Goal: Task Accomplishment & Management: Manage account settings

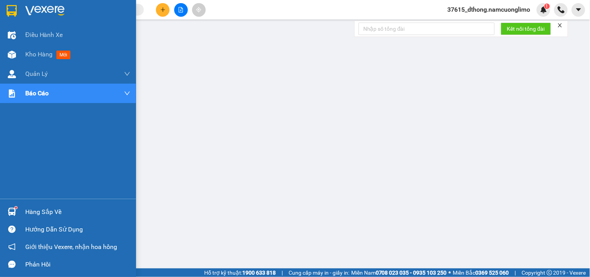
click at [16, 11] on img at bounding box center [12, 11] width 10 height 12
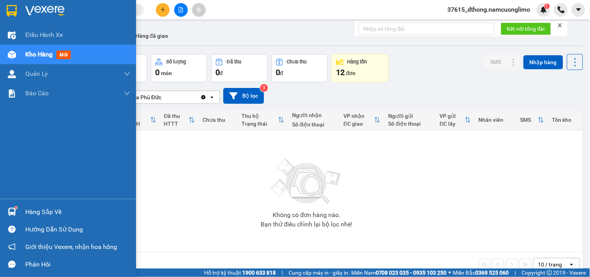
click at [18, 207] on div "Hàng sắp về" at bounding box center [68, 212] width 136 height 18
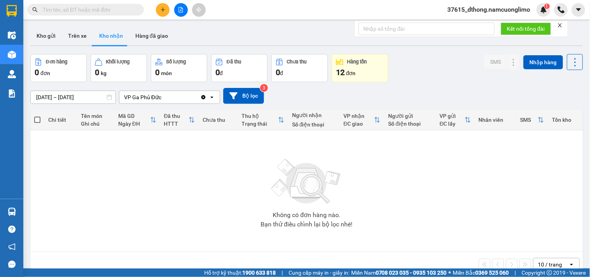
click at [423, 209] on section "Kết quả [PERSON_NAME] ( 0 ) Bộ lọc No Data 37615_dthong.namcuonglimo 1 Điều [PE…" at bounding box center [295, 138] width 590 height 277
click at [47, 32] on button "Kho gửi" at bounding box center [46, 35] width 32 height 19
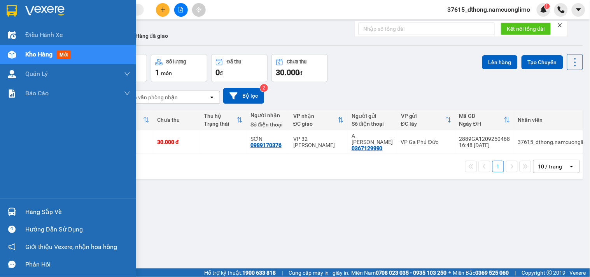
drag, startPoint x: 11, startPoint y: 9, endPoint x: 133, endPoint y: 129, distance: 172.0
click at [11, 9] on img at bounding box center [12, 11] width 10 height 12
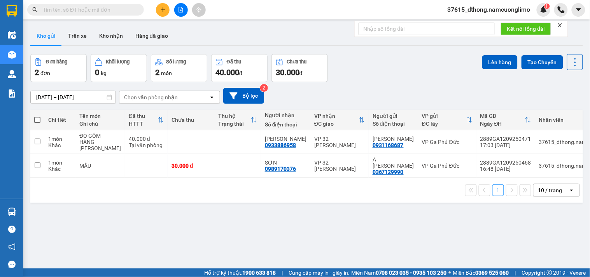
click at [34, 121] on span at bounding box center [37, 120] width 6 height 6
click at [37, 116] on input "checkbox" at bounding box center [37, 116] width 0 height 0
checkbox input "true"
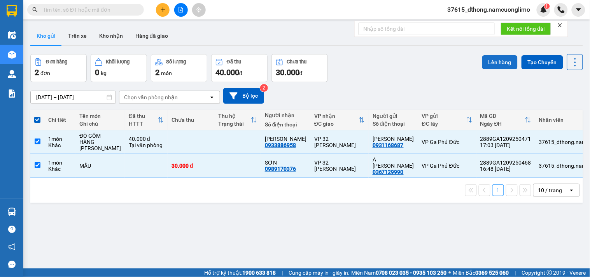
click at [487, 58] on button "Lên hàng" at bounding box center [500, 62] width 35 height 14
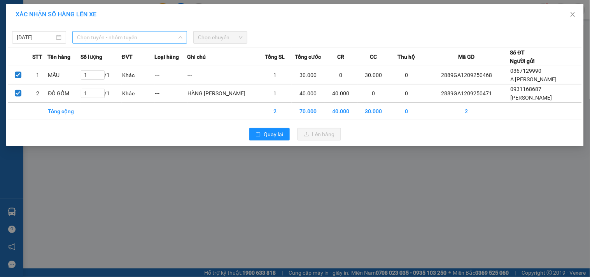
click at [117, 40] on span "Chọn tuyến - nhóm tuyến" at bounding box center [129, 38] width 105 height 12
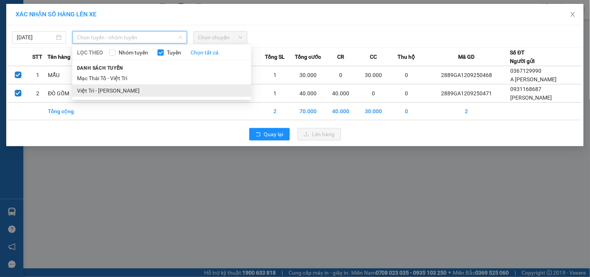
click at [114, 95] on li "Việt Trì - [PERSON_NAME]" at bounding box center [161, 90] width 179 height 12
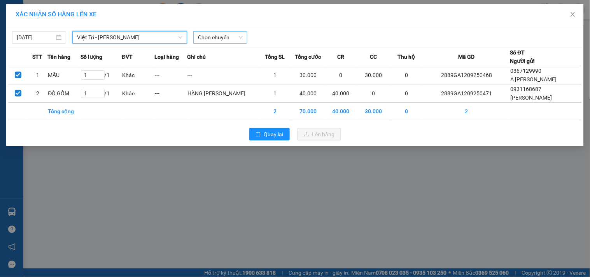
click at [231, 38] on span "Chọn chuyến" at bounding box center [220, 38] width 45 height 12
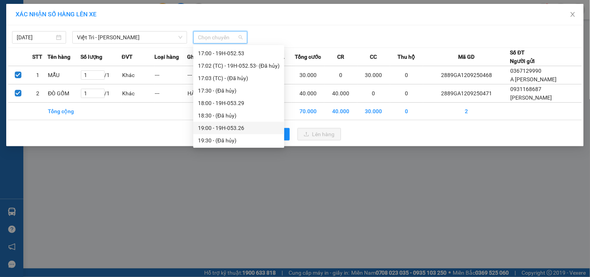
scroll to position [336, 0]
click at [235, 105] on div "18:00 - 19H-053.29" at bounding box center [239, 102] width 82 height 9
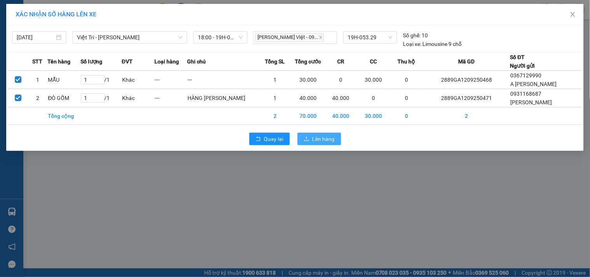
click at [325, 139] on span "Lên hàng" at bounding box center [324, 139] width 23 height 9
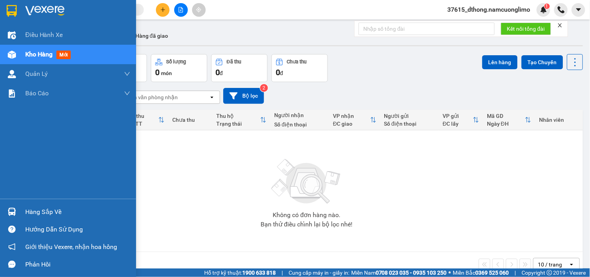
click at [17, 209] on div at bounding box center [12, 212] width 14 height 14
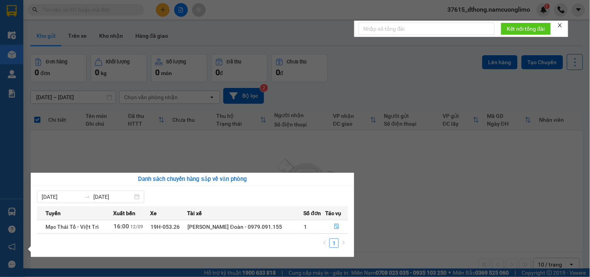
click at [401, 216] on section "Kết quả [PERSON_NAME] ( 0 ) Bộ lọc No Data 37615_dthong.namcuonglimo 1 Điều [PE…" at bounding box center [295, 138] width 590 height 277
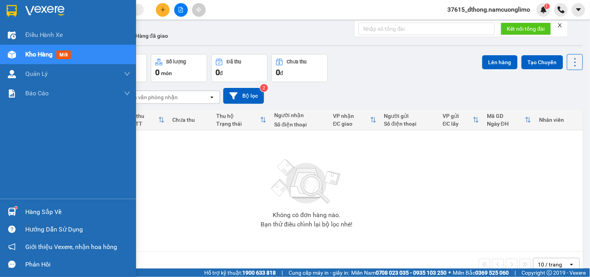
click at [17, 211] on div at bounding box center [12, 212] width 14 height 14
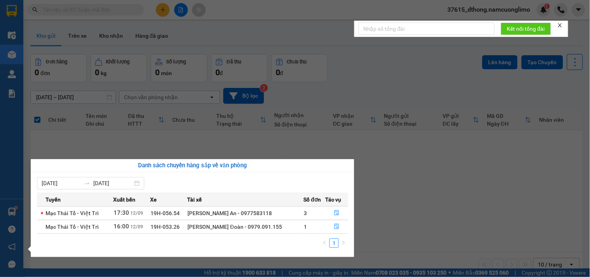
click at [414, 219] on section "Kết quả [PERSON_NAME] ( 0 ) Bộ lọc No Data 37615_dthong.namcuonglimo 1 Điều [PE…" at bounding box center [295, 138] width 590 height 277
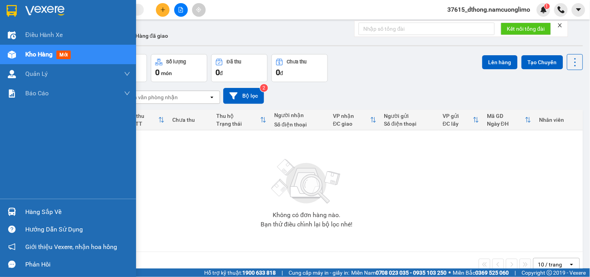
click at [12, 211] on img at bounding box center [12, 212] width 8 height 8
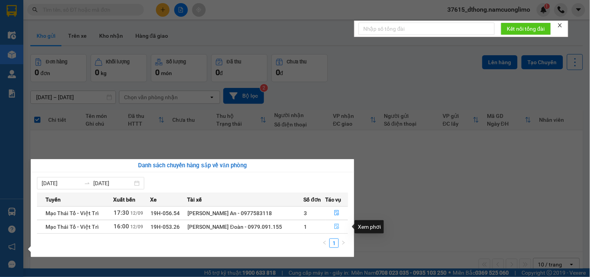
click at [335, 228] on icon "file-done" at bounding box center [336, 226] width 5 height 5
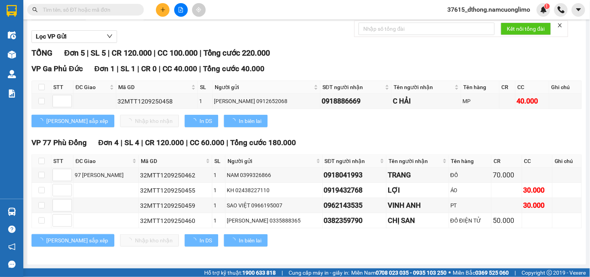
scroll to position [83, 0]
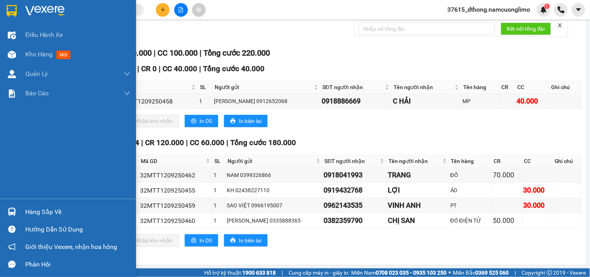
click at [16, 4] on div at bounding box center [12, 11] width 14 height 14
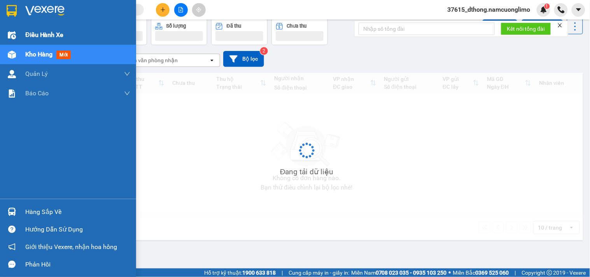
scroll to position [36, 0]
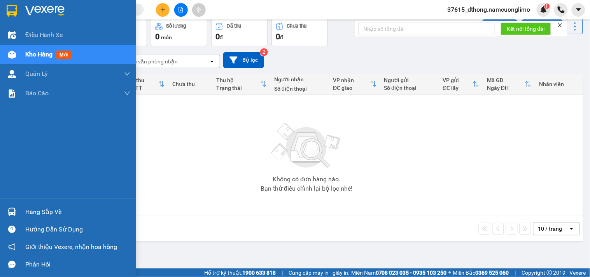
click at [10, 209] on img at bounding box center [12, 212] width 8 height 8
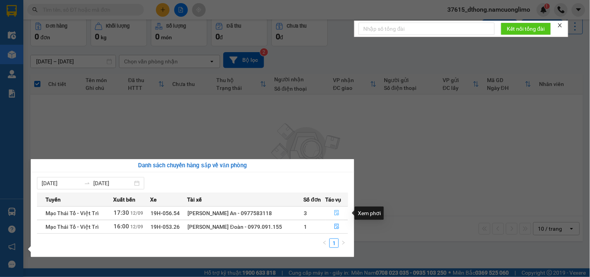
click at [335, 212] on icon "file-done" at bounding box center [336, 212] width 5 height 5
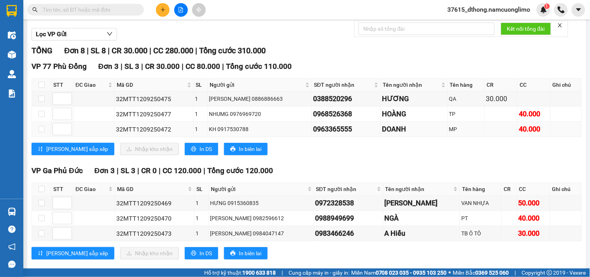
scroll to position [86, 0]
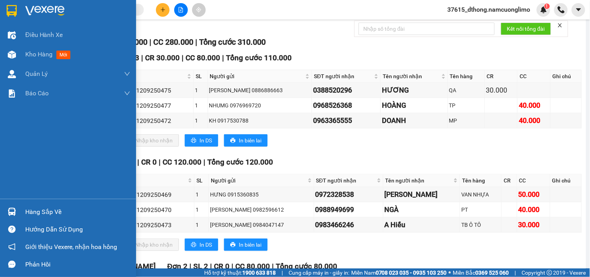
click at [18, 13] on div at bounding box center [68, 12] width 136 height 25
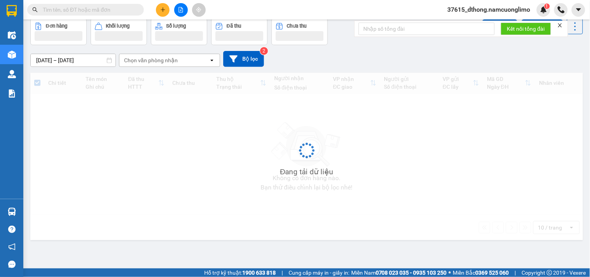
scroll to position [36, 0]
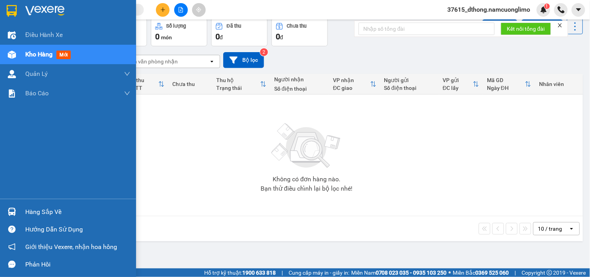
click at [9, 204] on div "Hàng sắp về" at bounding box center [68, 212] width 136 height 18
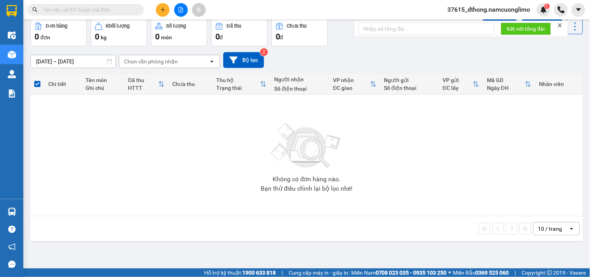
click at [428, 174] on section "Kết quả [PERSON_NAME] ( 0 ) Bộ lọc No Data 37615_dthong.namcuonglimo 1 Điều [PE…" at bounding box center [295, 138] width 590 height 277
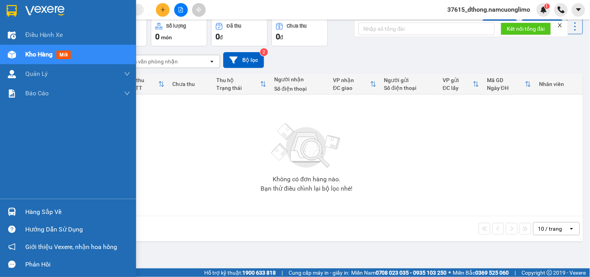
click at [7, 6] on img at bounding box center [12, 11] width 10 height 12
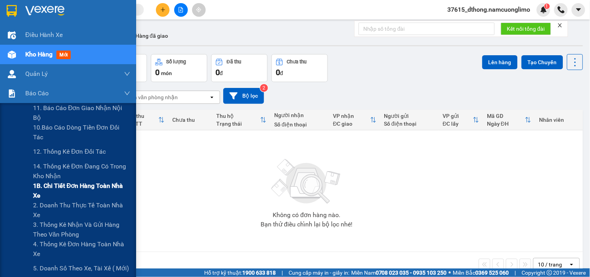
click at [52, 188] on span "1B. Chi tiết đơn hàng toàn nhà xe" at bounding box center [81, 190] width 97 height 19
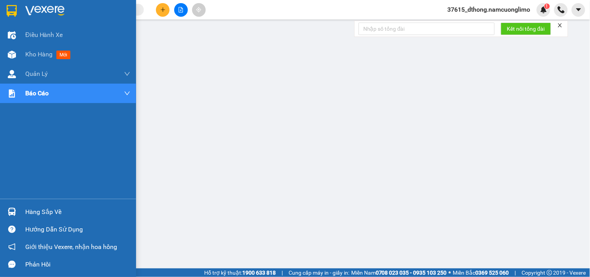
click at [11, 9] on img at bounding box center [12, 11] width 10 height 12
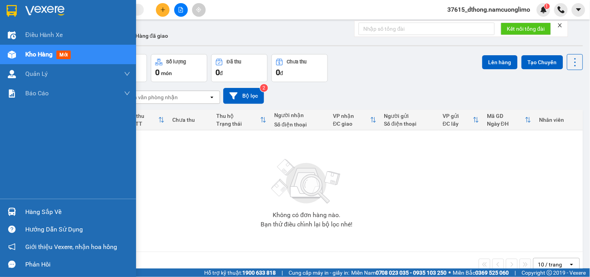
click at [16, 207] on div at bounding box center [12, 212] width 14 height 14
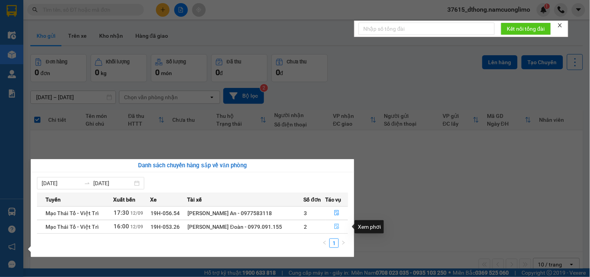
click at [336, 228] on icon "file-done" at bounding box center [336, 226] width 5 height 5
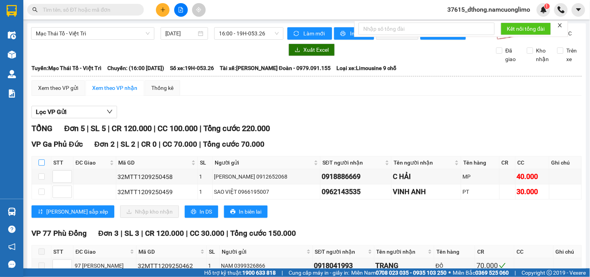
click at [43, 166] on input "checkbox" at bounding box center [42, 163] width 6 height 6
checkbox input "true"
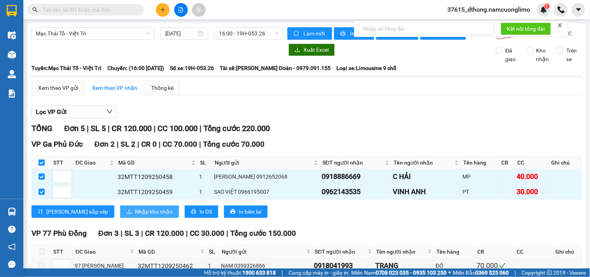
click at [120, 212] on button "Nhập kho nhận" at bounding box center [149, 211] width 59 height 12
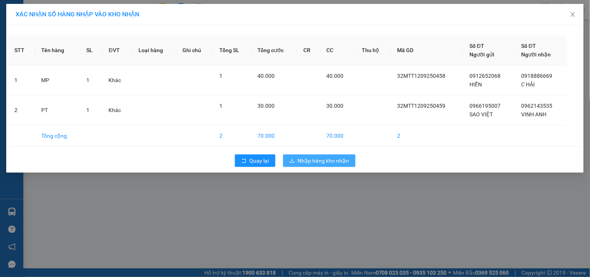
click at [313, 163] on span "Nhập hàng kho nhận" at bounding box center [323, 160] width 51 height 9
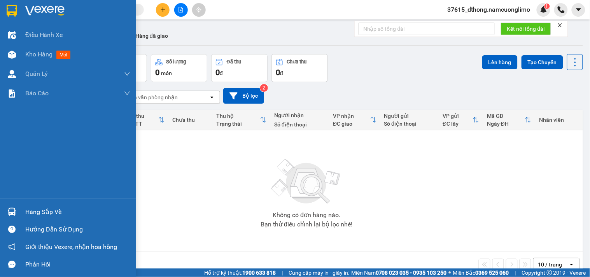
click at [5, 211] on div "Hàng sắp về" at bounding box center [68, 212] width 136 height 18
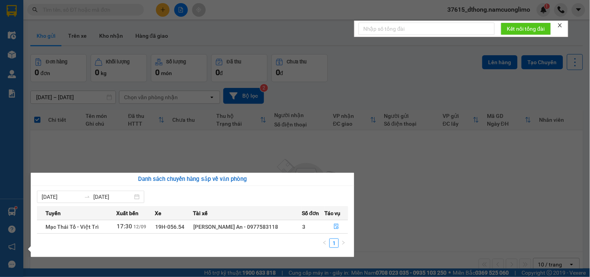
click at [488, 196] on section "Kết quả [PERSON_NAME] ( 0 ) Bộ lọc No Data 37615_dthong.namcuonglimo 1 Điều [PE…" at bounding box center [295, 138] width 590 height 277
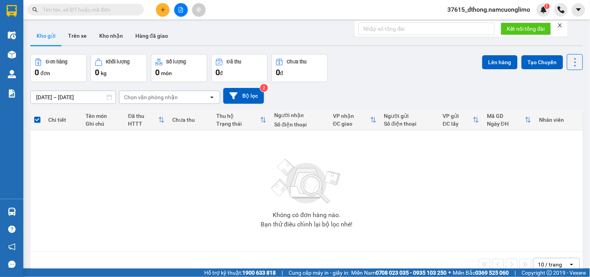
drag, startPoint x: 325, startPoint y: 181, endPoint x: 283, endPoint y: 170, distance: 44.2
click at [325, 179] on img at bounding box center [307, 182] width 78 height 54
click at [17, 209] on div at bounding box center [12, 212] width 14 height 14
click at [389, 217] on section "Kết quả [PERSON_NAME] ( 0 ) Bộ lọc No Data 37615_dthong.namcuonglimo 1 Điều [PE…" at bounding box center [295, 138] width 590 height 277
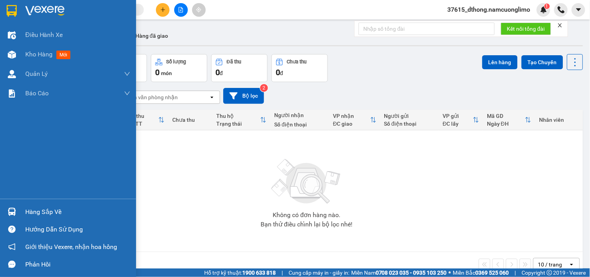
click at [15, 210] on img at bounding box center [12, 212] width 8 height 8
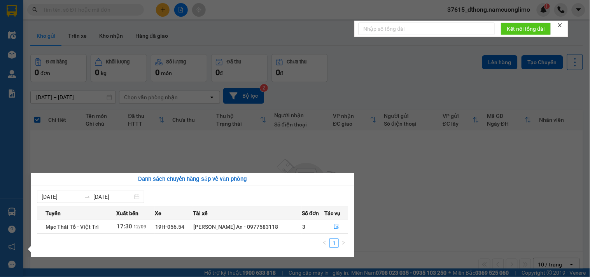
click at [458, 223] on section "Kết quả [PERSON_NAME] ( 0 ) Bộ lọc No Data 37615_dthong.namcuonglimo 1 Điều [PE…" at bounding box center [295, 138] width 590 height 277
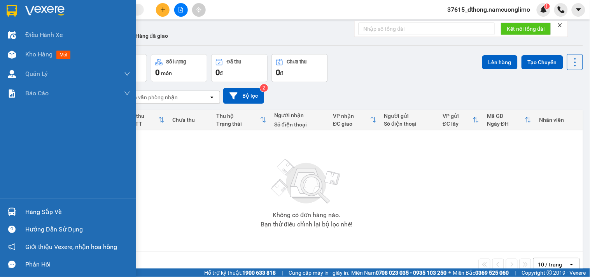
click at [18, 205] on div "Hàng sắp về" at bounding box center [68, 212] width 136 height 18
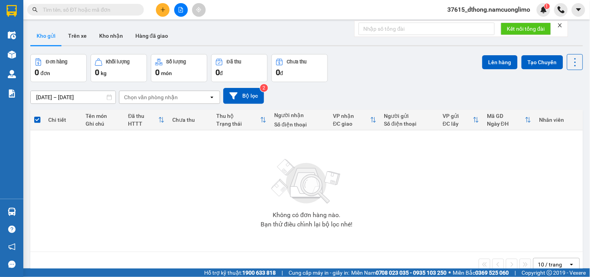
click at [401, 215] on section "Kết quả [PERSON_NAME] ( 0 ) Bộ lọc No Data 37615_dthong.namcuonglimo 1 Điều [PE…" at bounding box center [295, 138] width 590 height 277
click at [115, 35] on button "Kho nhận" at bounding box center [111, 35] width 36 height 19
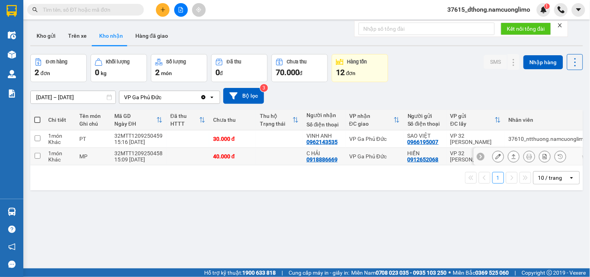
click at [493, 160] on button at bounding box center [498, 157] width 11 height 14
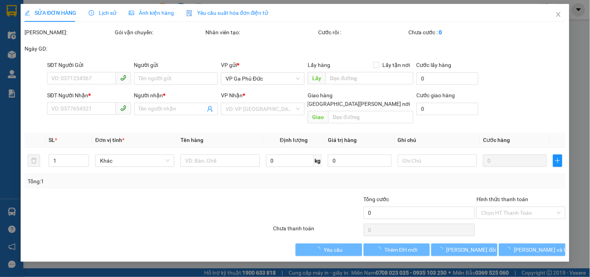
type input "0912652068"
type input "HIỀN"
type input "0918886669"
type input "C HẢI"
type input "40.000"
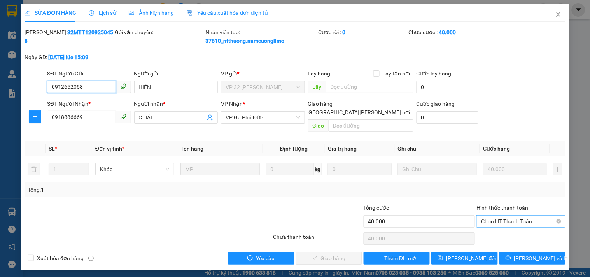
click at [517, 216] on span "Chọn HT Thanh Toán" at bounding box center [520, 222] width 79 height 12
click at [510, 223] on div "Tại văn phòng" at bounding box center [521, 228] width 89 height 12
type input "0"
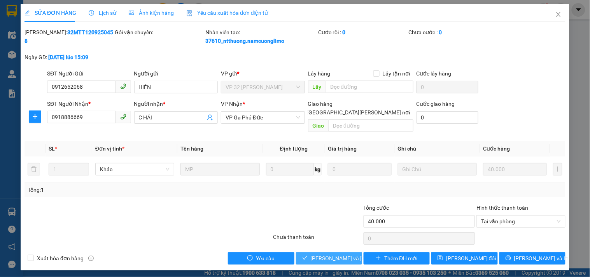
click at [322, 254] on span "[PERSON_NAME] và [PERSON_NAME] hàng" at bounding box center [363, 258] width 105 height 9
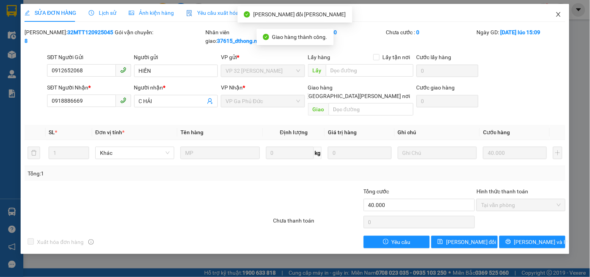
click at [559, 14] on icon "close" at bounding box center [559, 14] width 6 height 6
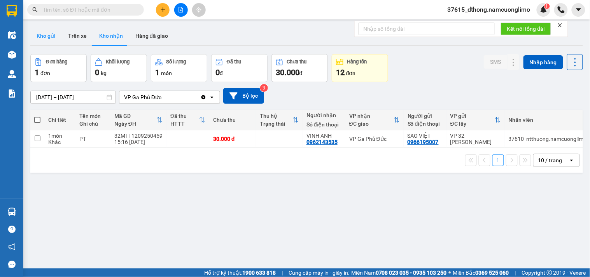
click at [44, 32] on button "Kho gửi" at bounding box center [46, 35] width 32 height 19
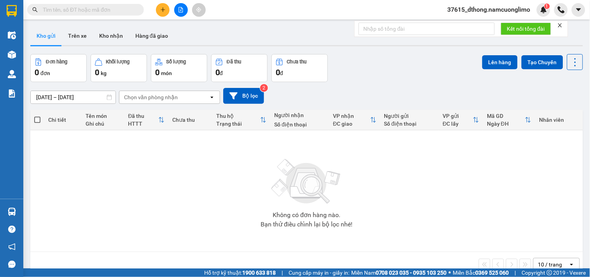
paste input "0968141589"
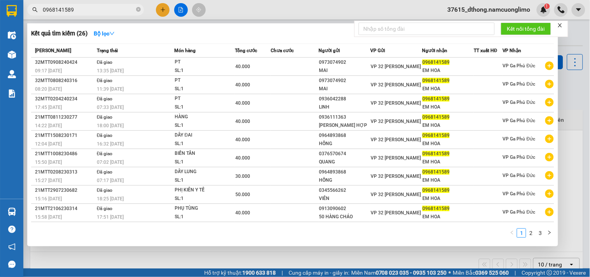
click at [98, 11] on input "0968141589" at bounding box center [89, 9] width 92 height 9
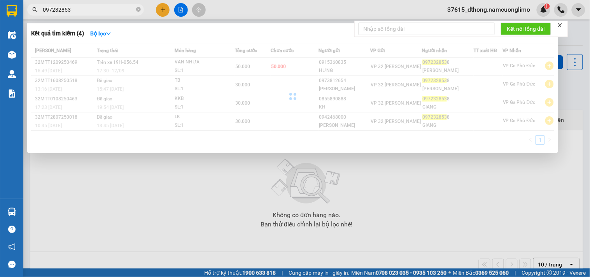
type input "0972328538"
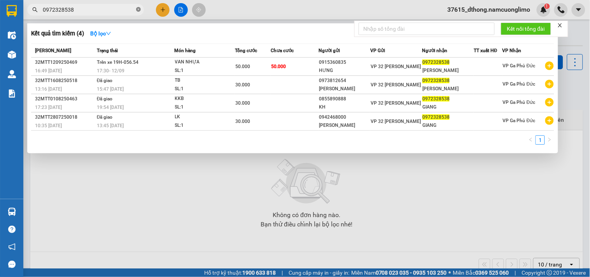
click at [139, 9] on icon "close-circle" at bounding box center [138, 9] width 5 height 5
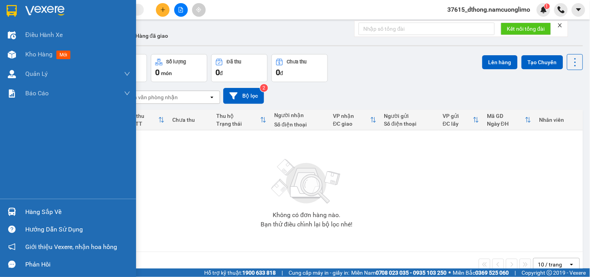
click at [14, 13] on img at bounding box center [12, 11] width 10 height 12
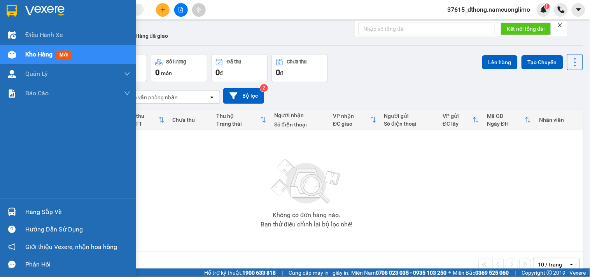
drag, startPoint x: 9, startPoint y: 211, endPoint x: 18, endPoint y: 213, distance: 8.7
click at [9, 211] on img at bounding box center [12, 212] width 8 height 8
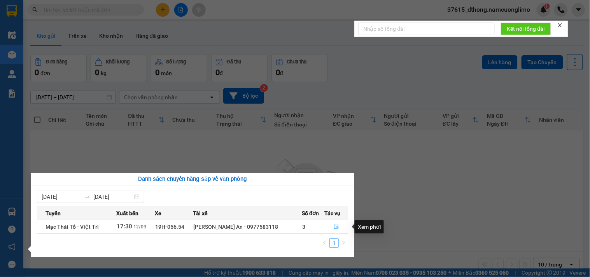
click at [337, 225] on icon "file-done" at bounding box center [336, 226] width 5 height 5
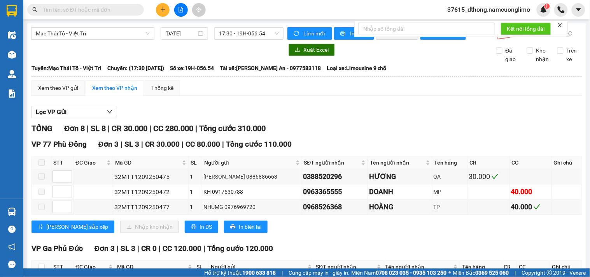
scroll to position [173, 0]
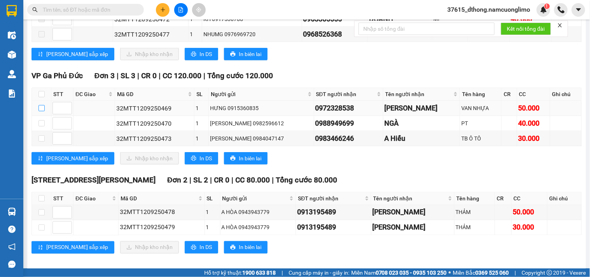
click at [39, 111] on input "checkbox" at bounding box center [42, 108] width 6 height 6
checkbox input "true"
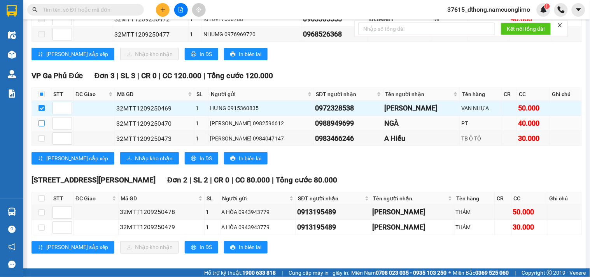
click at [41, 126] on input "checkbox" at bounding box center [42, 123] width 6 height 6
checkbox input "true"
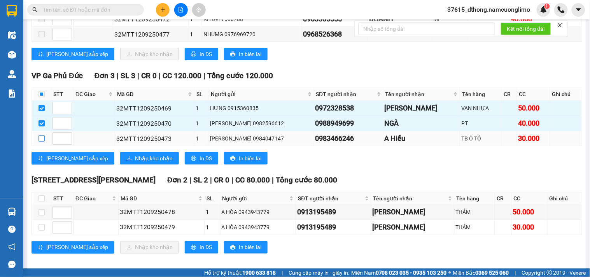
click at [39, 142] on input "checkbox" at bounding box center [42, 138] width 6 height 6
checkbox input "true"
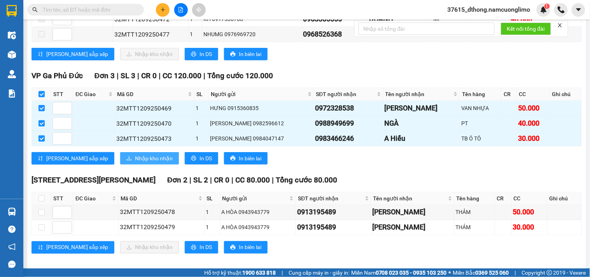
click at [135, 163] on span "Nhập kho nhận" at bounding box center [154, 158] width 38 height 9
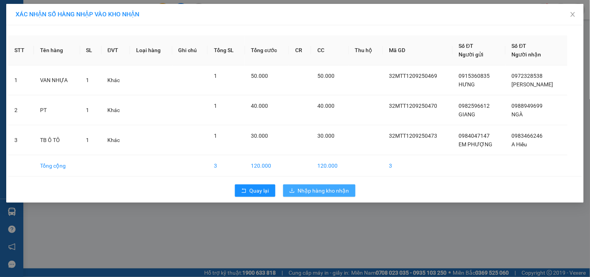
click at [318, 188] on span "Nhập hàng kho nhận" at bounding box center [323, 190] width 51 height 9
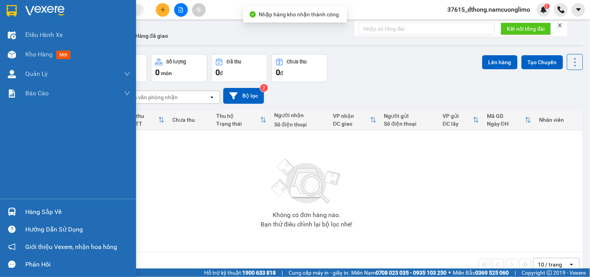
click at [13, 212] on img at bounding box center [12, 212] width 8 height 8
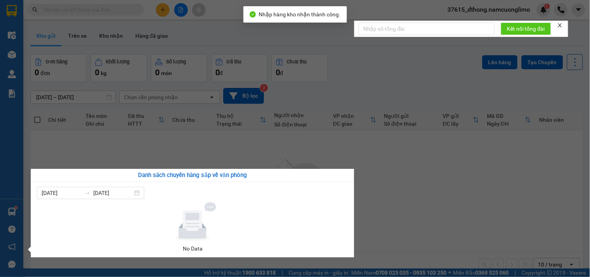
click at [418, 200] on section "Kết quả [PERSON_NAME] ( 4 ) Bộ lọc Mã ĐH Trạng thái Món hàng [PERSON_NAME] [PER…" at bounding box center [295, 138] width 590 height 277
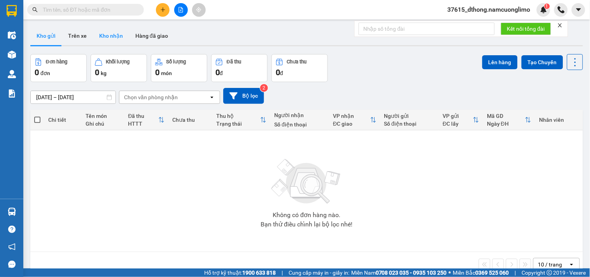
click at [115, 34] on button "Kho nhận" at bounding box center [111, 35] width 36 height 19
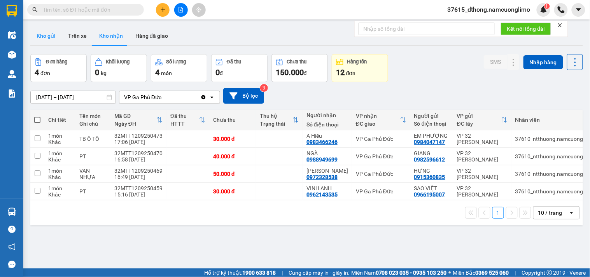
click at [33, 32] on button "Kho gửi" at bounding box center [46, 35] width 32 height 19
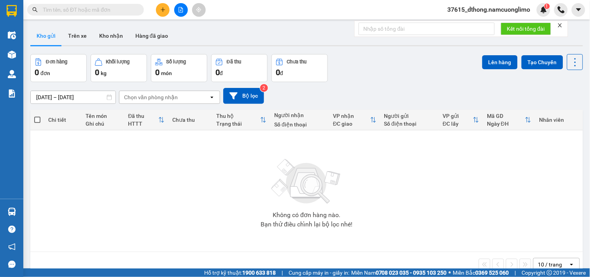
click at [18, 210] on div "Hàng sắp về" at bounding box center [11, 212] width 23 height 18
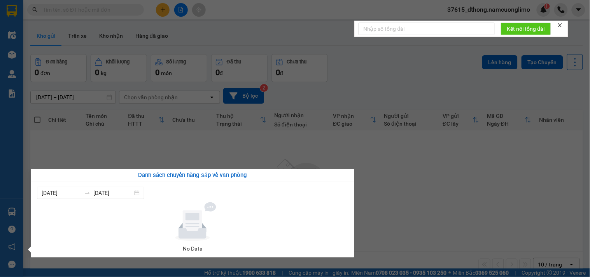
click at [414, 203] on section "Kết quả [PERSON_NAME] ( 4 ) Bộ lọc Mã ĐH Trạng thái Món hàng [PERSON_NAME] [PER…" at bounding box center [295, 138] width 590 height 277
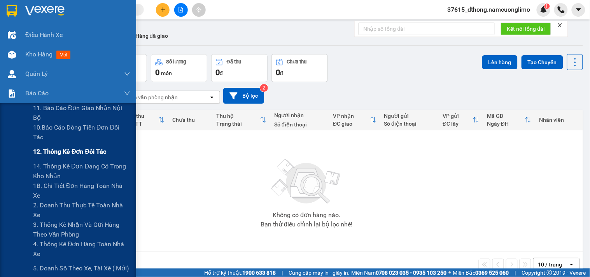
click at [51, 151] on span "12. Thống kê đơn đối tác" at bounding box center [69, 152] width 73 height 10
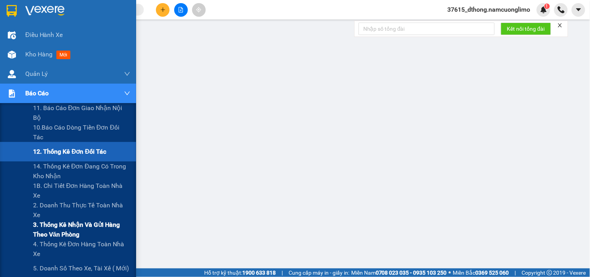
click at [52, 227] on span "3. Thống kê nhận và gửi hàng theo văn phòng" at bounding box center [81, 229] width 97 height 19
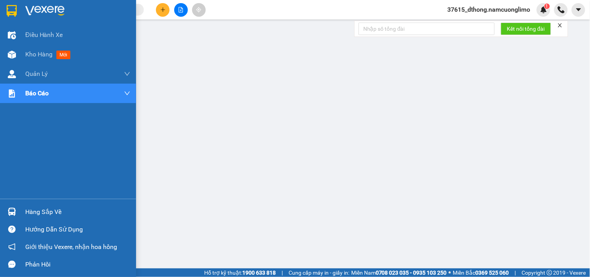
click at [14, 12] on img at bounding box center [12, 11] width 10 height 12
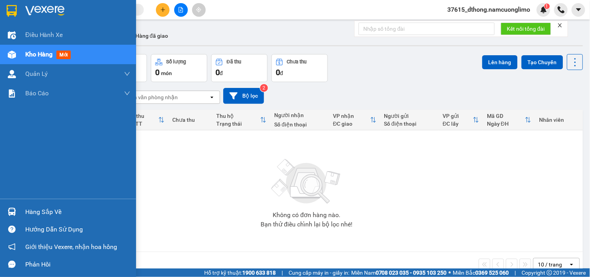
click at [8, 9] on img at bounding box center [12, 11] width 10 height 12
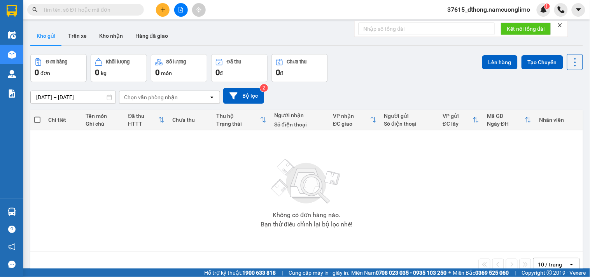
click at [503, 11] on span "37615_dthong.namcuonglimo" at bounding box center [489, 10] width 95 height 10
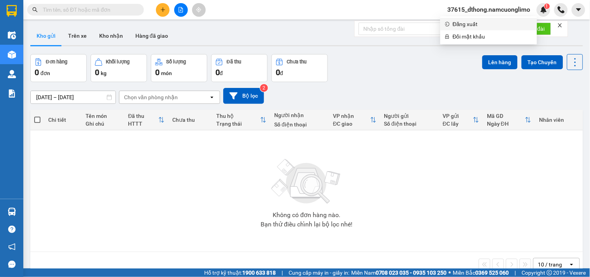
click at [460, 25] on span "Đăng xuất" at bounding box center [493, 24] width 80 height 9
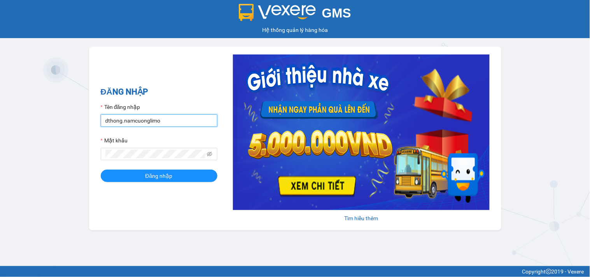
click at [176, 118] on input "dthong.namcuonglimo" at bounding box center [159, 120] width 117 height 12
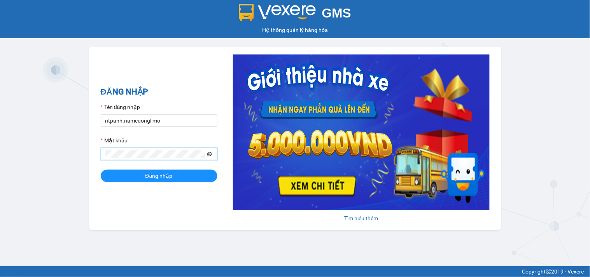
click at [209, 154] on icon "eye-invisible" at bounding box center [209, 153] width 5 height 5
click at [172, 121] on input "ntpanh.namcuonglimo" at bounding box center [159, 120] width 117 height 12
type input "dthong.namcuonglimo"
click at [142, 178] on button "Đăng nhập" at bounding box center [159, 176] width 117 height 12
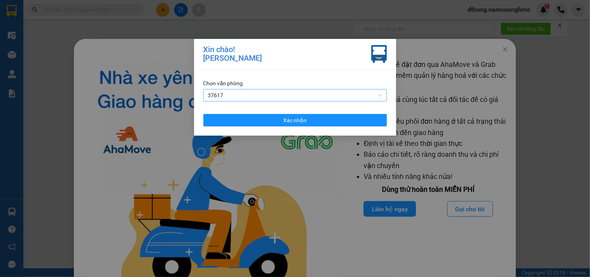
click at [241, 95] on span "37617" at bounding box center [295, 96] width 174 height 12
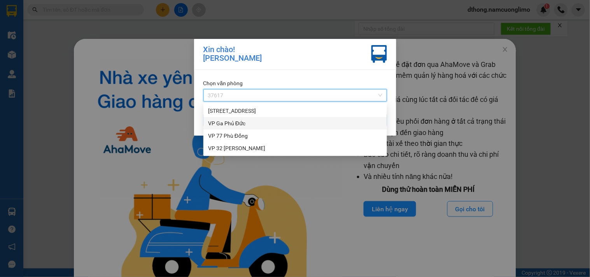
click at [225, 123] on div "VP Ga Phủ Đức" at bounding box center [295, 123] width 174 height 9
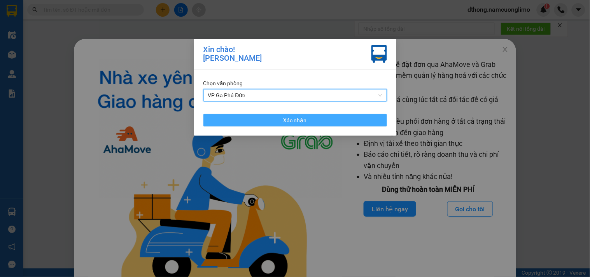
drag, startPoint x: 274, startPoint y: 125, endPoint x: 275, endPoint y: 119, distance: 5.1
click at [275, 125] on button "Xác nhận" at bounding box center [296, 120] width 184 height 12
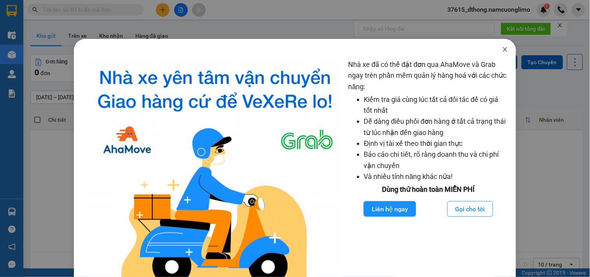
click at [504, 49] on icon "close" at bounding box center [506, 49] width 4 height 5
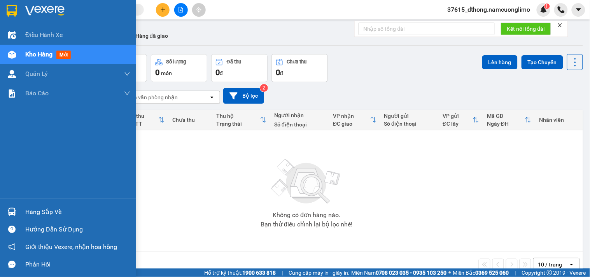
click at [13, 212] on img at bounding box center [12, 212] width 8 height 8
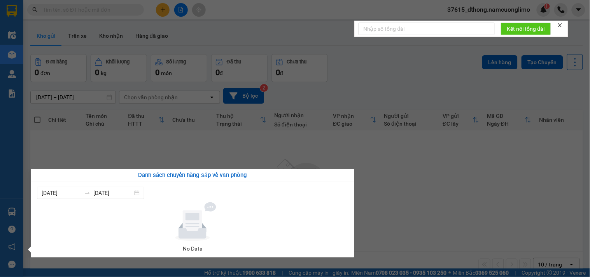
click at [379, 205] on section "Kết quả [PERSON_NAME] ( 0 ) Bộ lọc No Data 37615_dthong.namcuonglimo 1 Điều [PE…" at bounding box center [295, 138] width 590 height 277
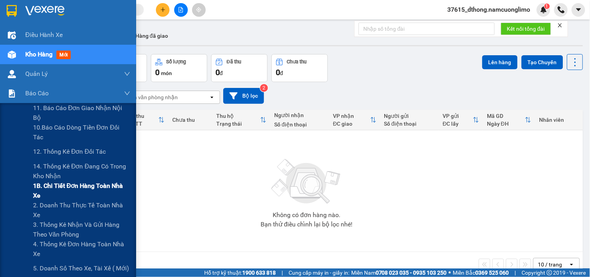
click at [48, 193] on span "1B. Chi tiết đơn hàng toàn nhà xe" at bounding box center [81, 190] width 97 height 19
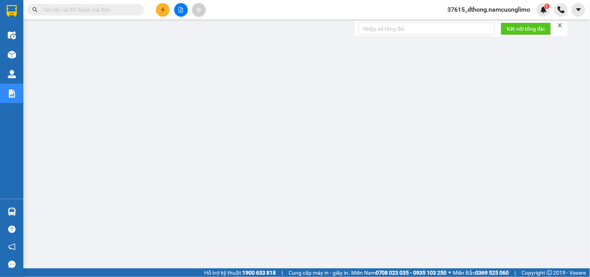
paste input "0979437868"
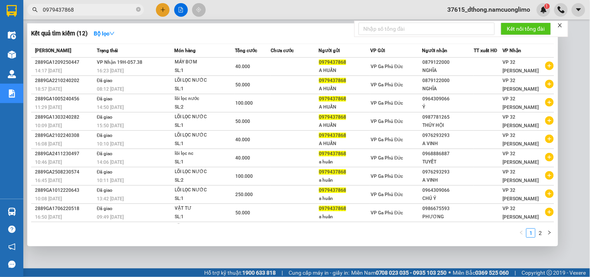
type input "0979437868"
click at [214, 34] on div "Kết quả tìm kiếm ( 12 ) Bộ lọc" at bounding box center [292, 33] width 523 height 12
click at [140, 10] on icon "close-circle" at bounding box center [138, 9] width 5 height 5
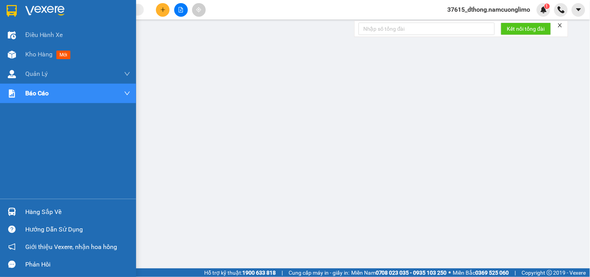
click at [7, 7] on img at bounding box center [12, 11] width 10 height 12
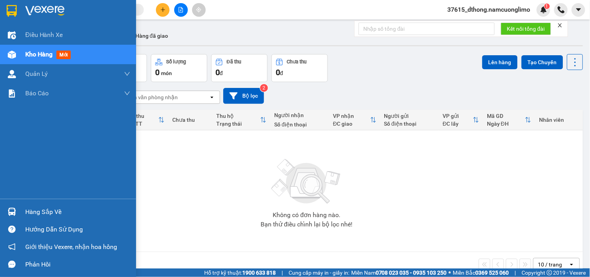
click at [5, 215] on div at bounding box center [12, 212] width 14 height 14
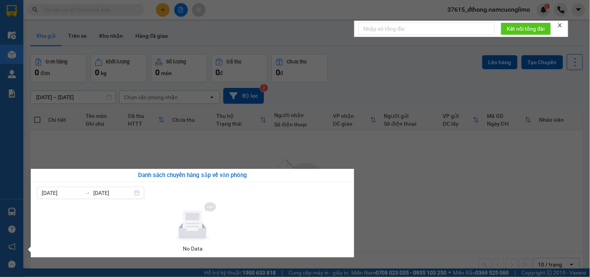
click at [410, 214] on section "Kết quả tìm kiếm ( 12 ) Bộ lọc Mã ĐH Trạng thái Món hàng Tổng cước Chưa cước Ng…" at bounding box center [295, 138] width 590 height 277
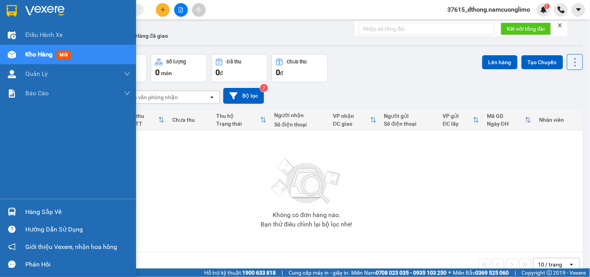
click at [10, 15] on img at bounding box center [12, 11] width 10 height 12
